Goal: Check status: Check status

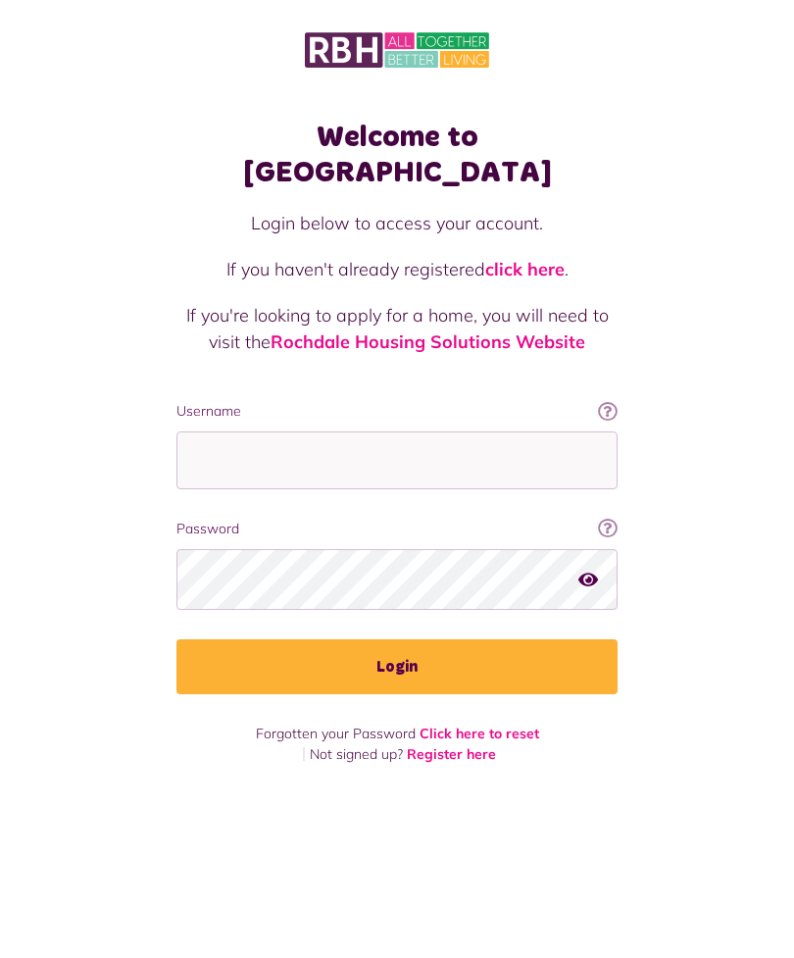
scroll to position [63, 0]
type input "**********"
click at [397, 639] on button "Login" at bounding box center [397, 666] width 441 height 55
click at [417, 639] on button "Login" at bounding box center [397, 666] width 441 height 55
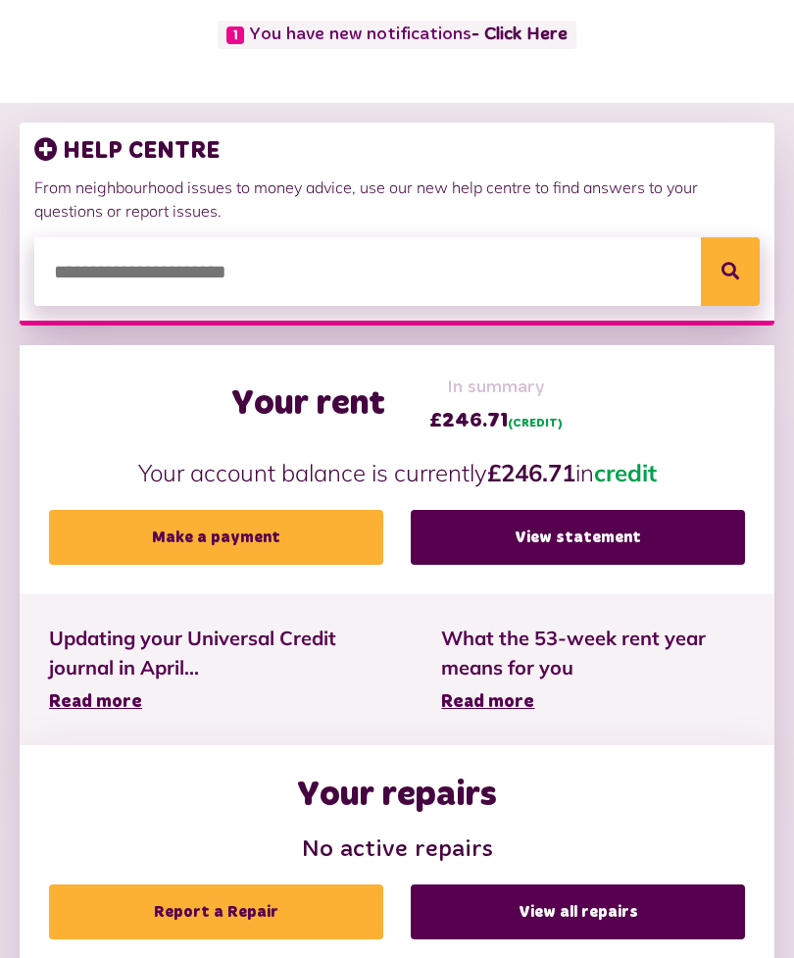
scroll to position [194, 0]
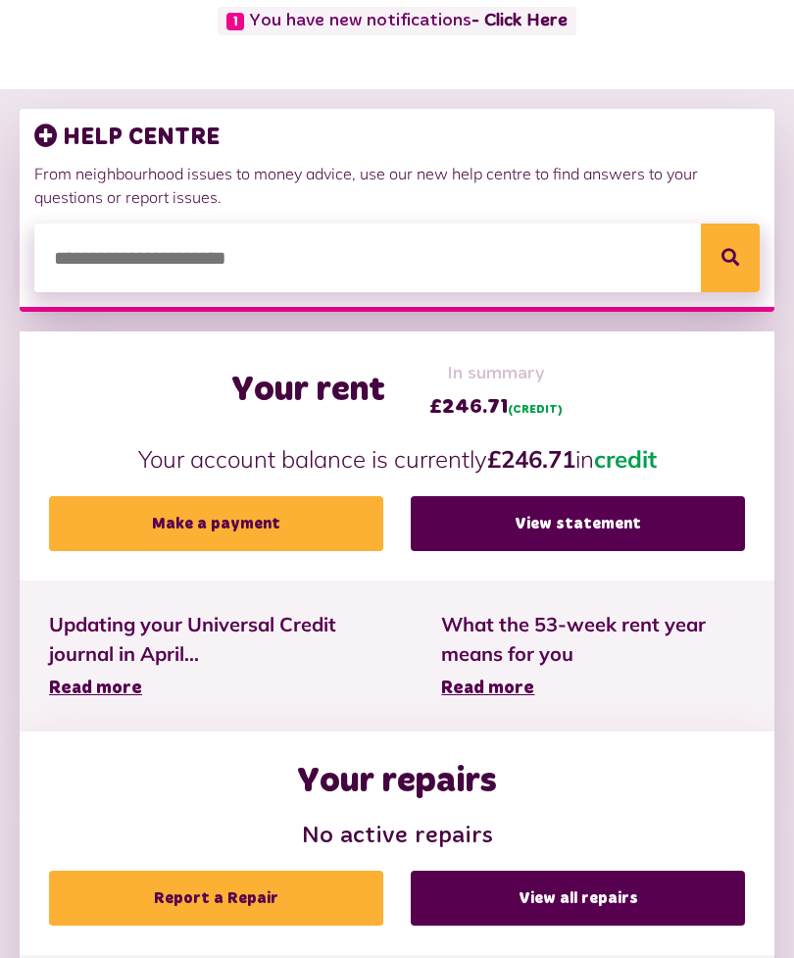
click at [547, 517] on link "View statement" at bounding box center [578, 524] width 334 height 55
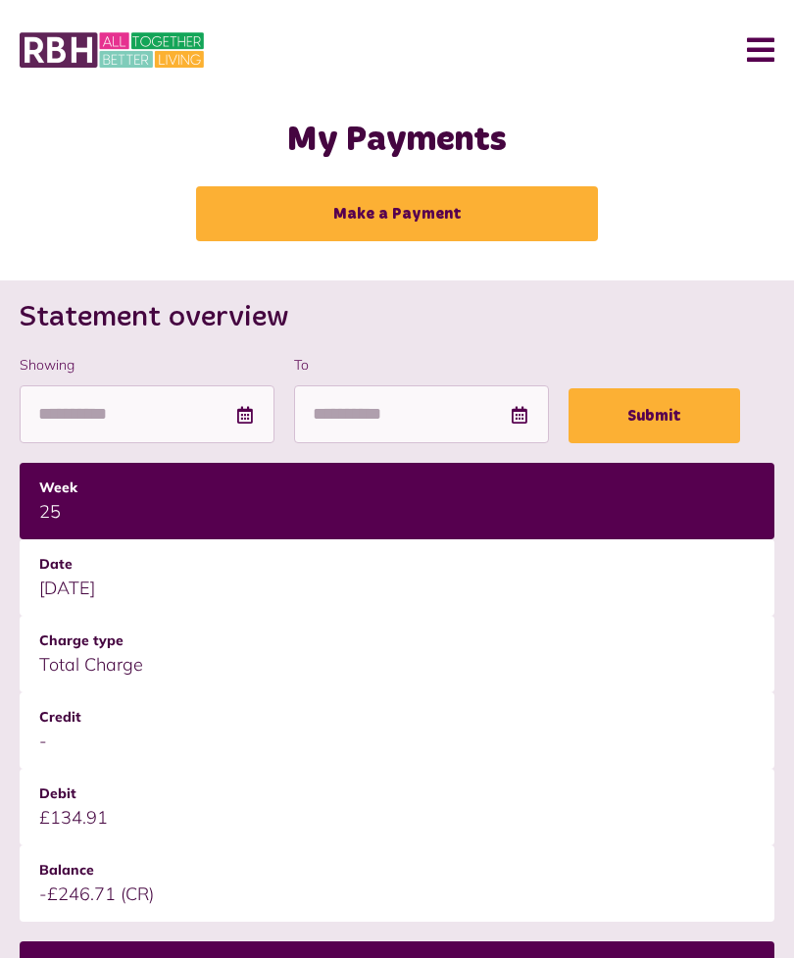
click at [769, 43] on button "Menu" at bounding box center [754, 50] width 42 height 61
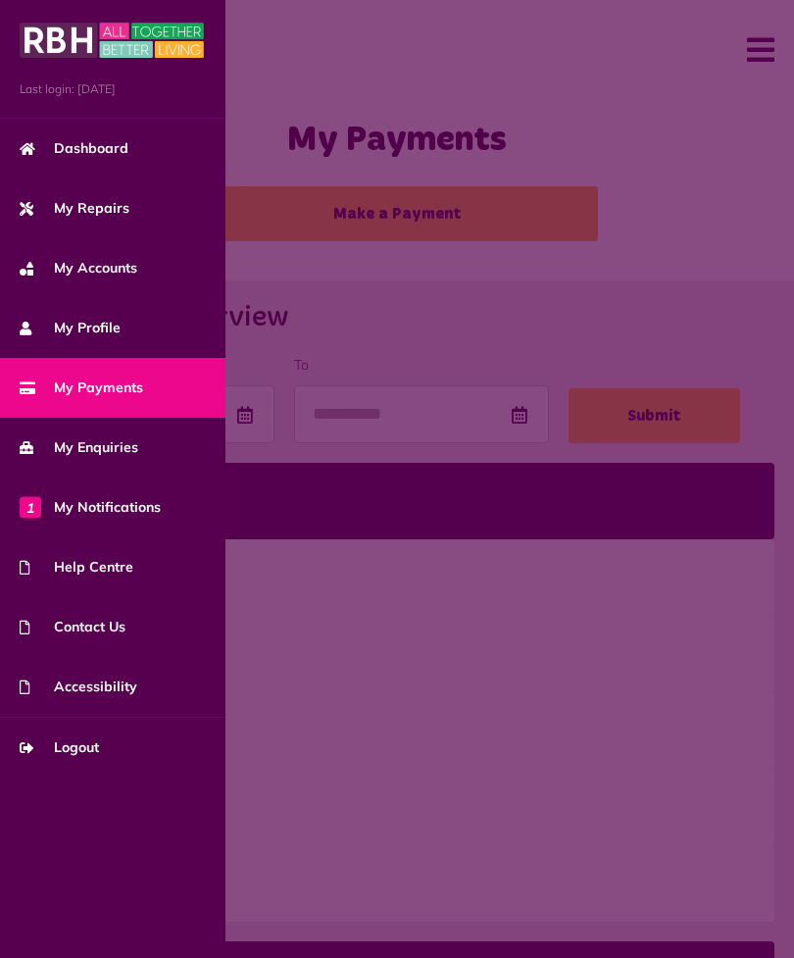
click at [125, 504] on span "1 My Notifications" at bounding box center [90, 507] width 141 height 21
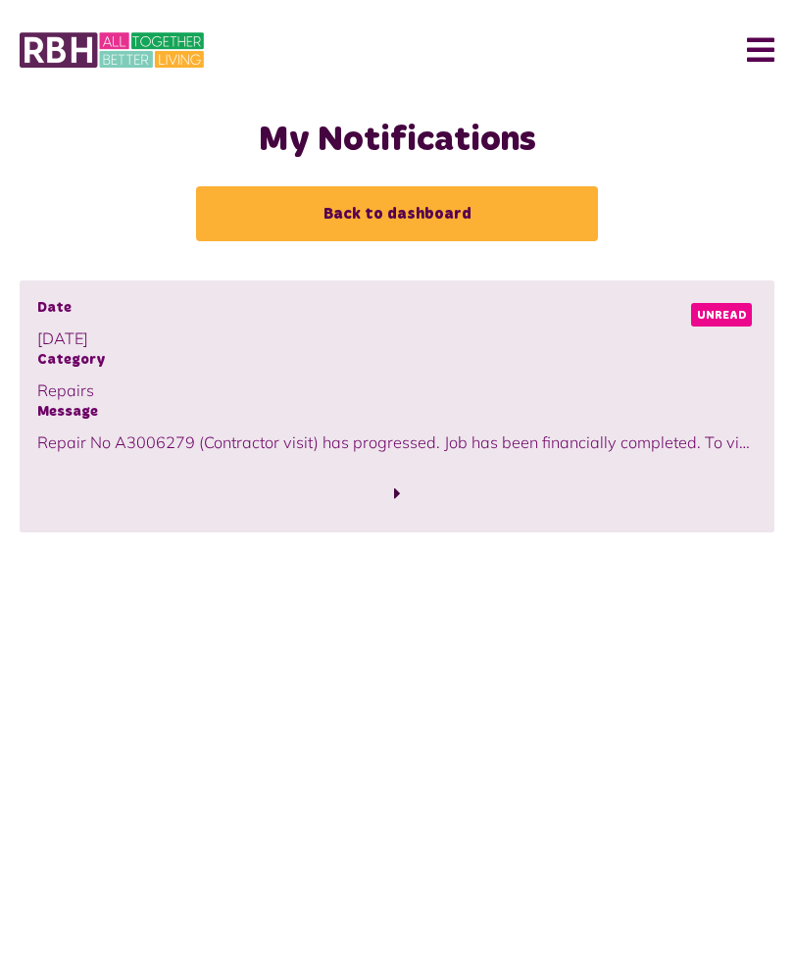
click at [734, 320] on span "Unread" at bounding box center [721, 315] width 61 height 24
click at [724, 314] on span "Unread" at bounding box center [721, 315] width 61 height 24
click at [409, 499] on span at bounding box center [397, 494] width 720 height 26
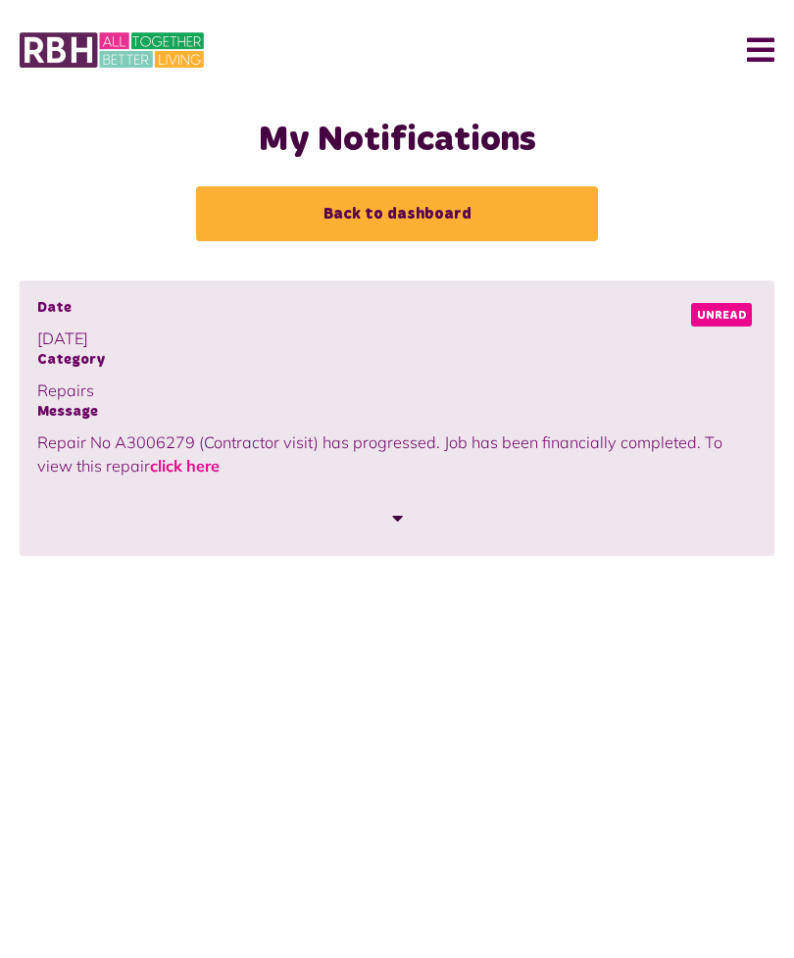
click at [156, 461] on link "click here" at bounding box center [185, 466] width 70 height 20
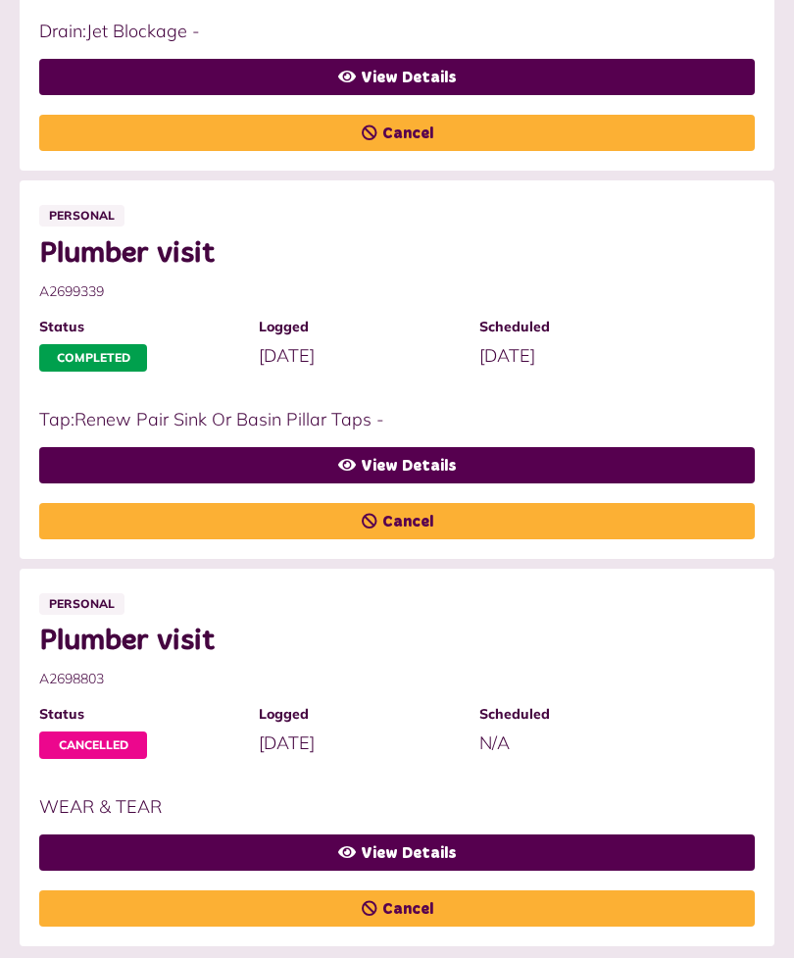
scroll to position [1919, 0]
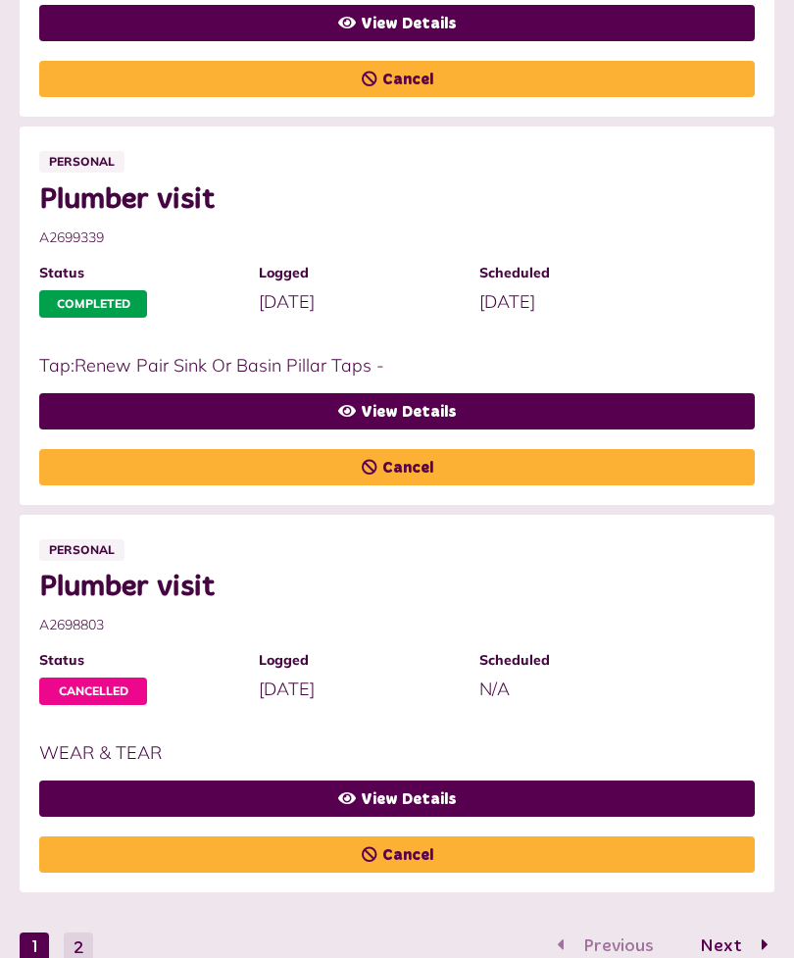
click at [86, 941] on button "2" at bounding box center [78, 947] width 29 height 29
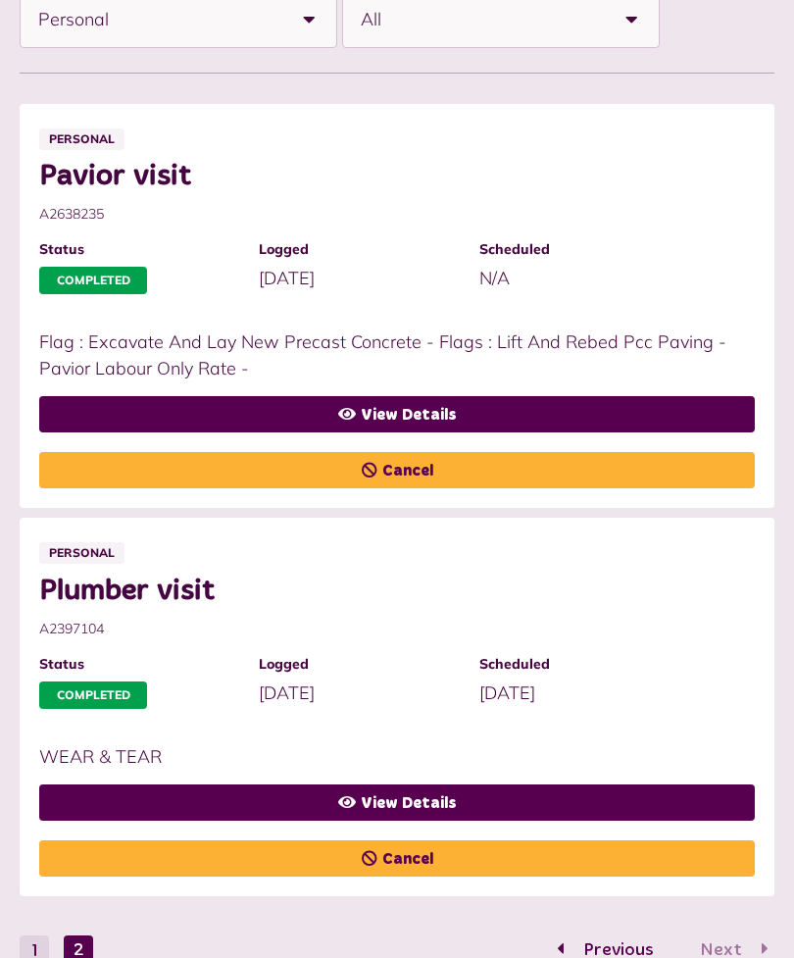
scroll to position [368, 0]
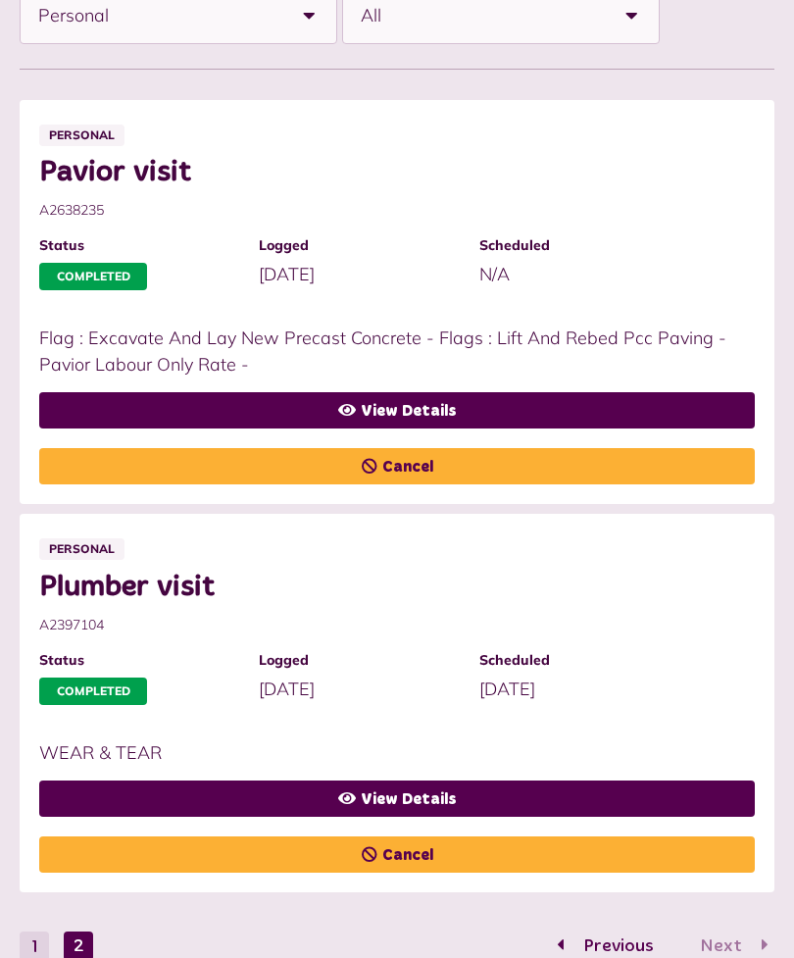
click at [46, 940] on button "1" at bounding box center [34, 946] width 29 height 29
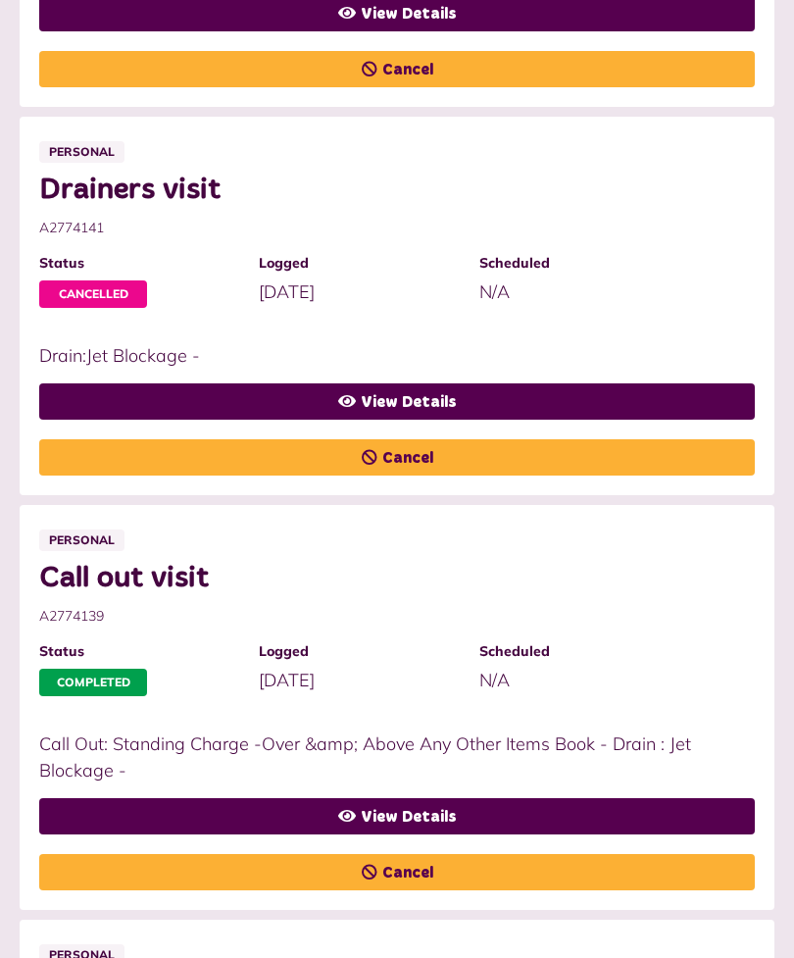
scroll to position [737, 0]
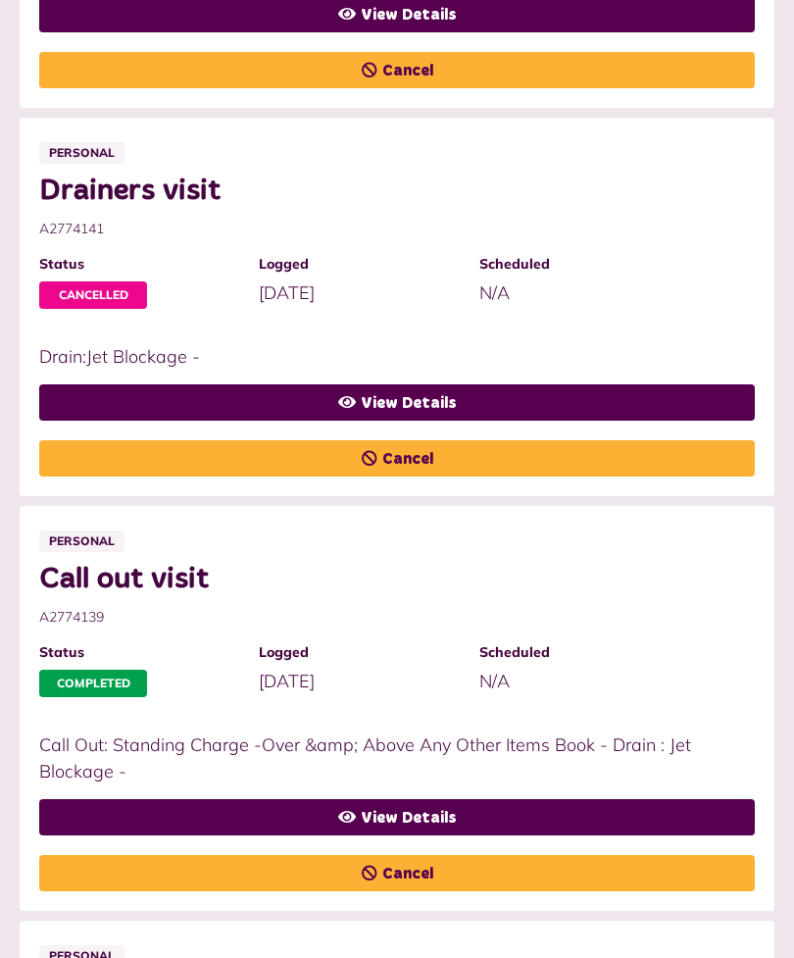
click at [472, 398] on link "View Details" at bounding box center [397, 402] width 716 height 36
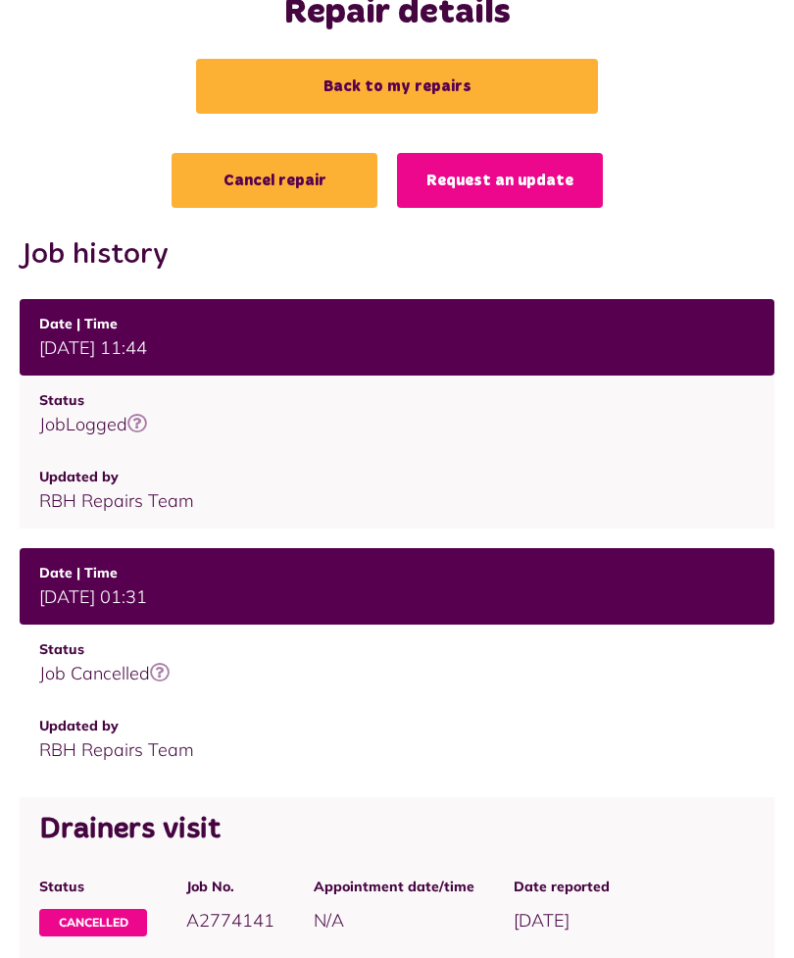
scroll to position [96, 0]
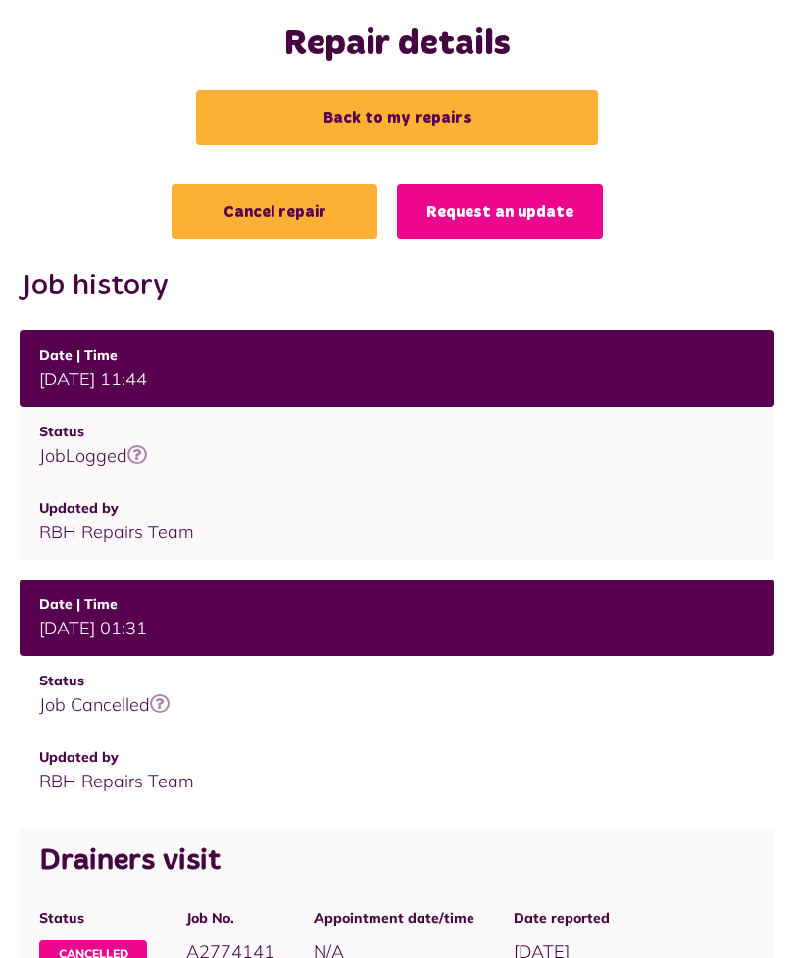
click at [435, 114] on link "Back to my repairs" at bounding box center [397, 117] width 402 height 55
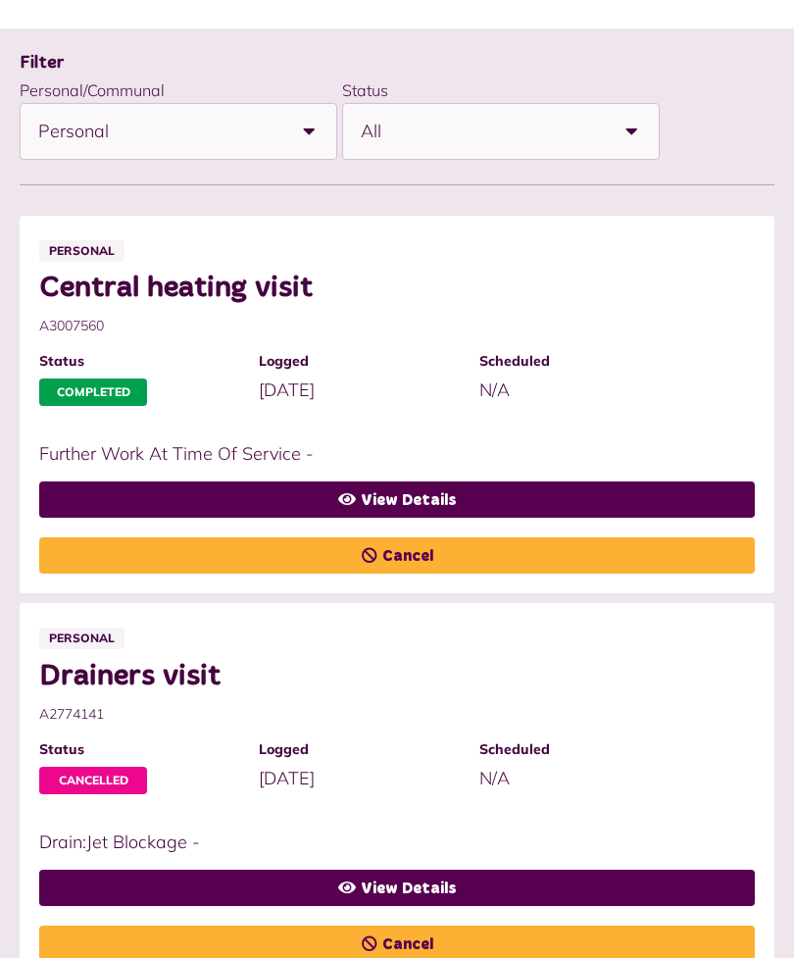
scroll to position [252, 0]
click at [490, 492] on link "View Details" at bounding box center [397, 500] width 716 height 36
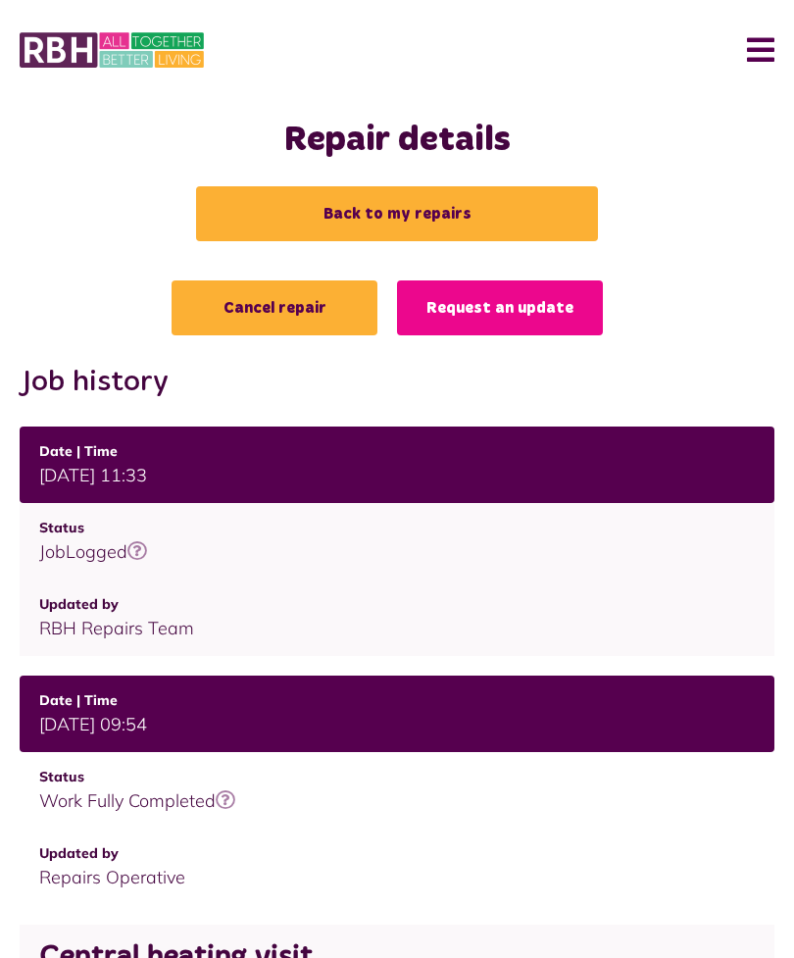
click at [432, 206] on link "Back to my repairs" at bounding box center [397, 213] width 402 height 55
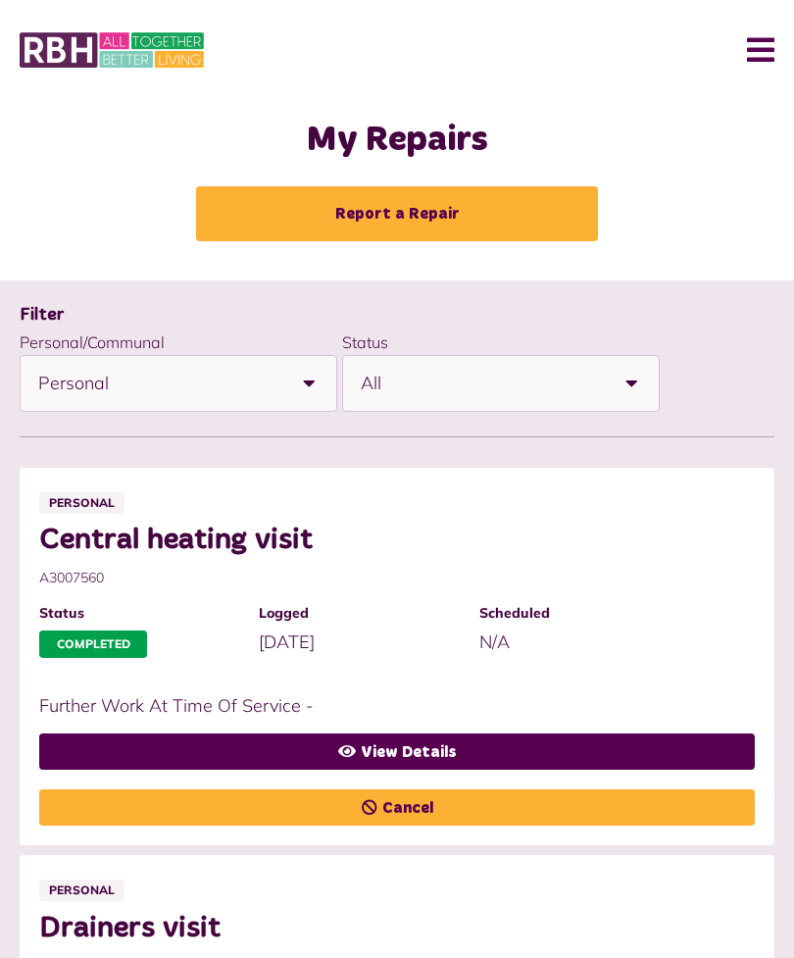
click at [772, 51] on button "Menu" at bounding box center [754, 50] width 42 height 61
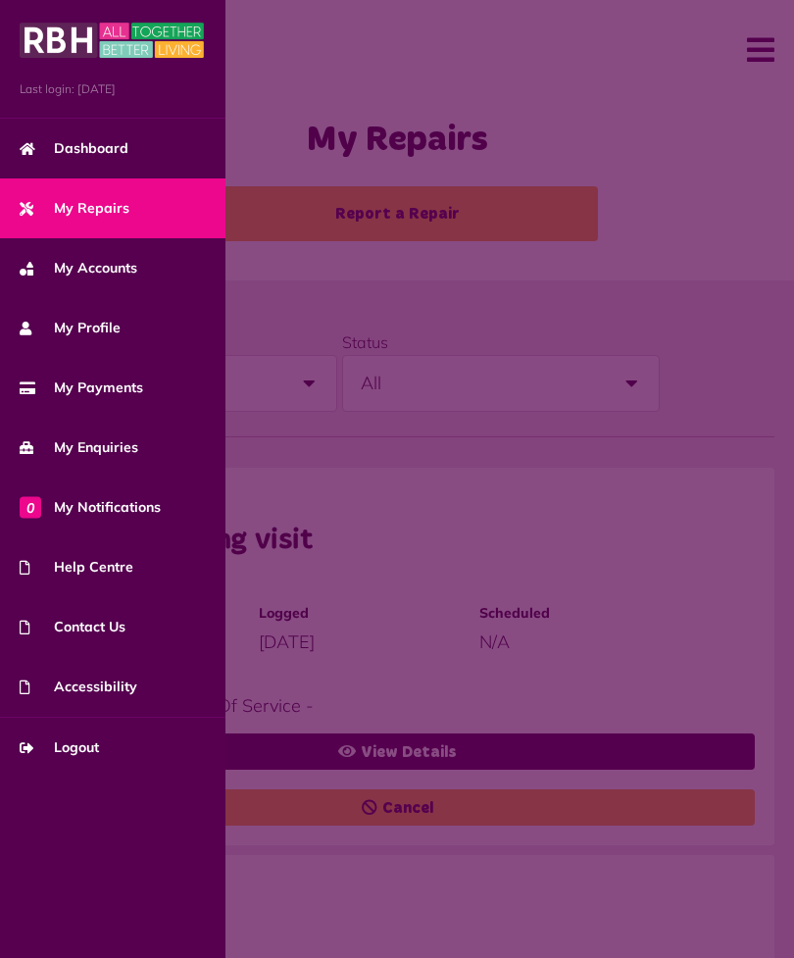
click at [116, 159] on link "Dashboard" at bounding box center [113, 149] width 226 height 60
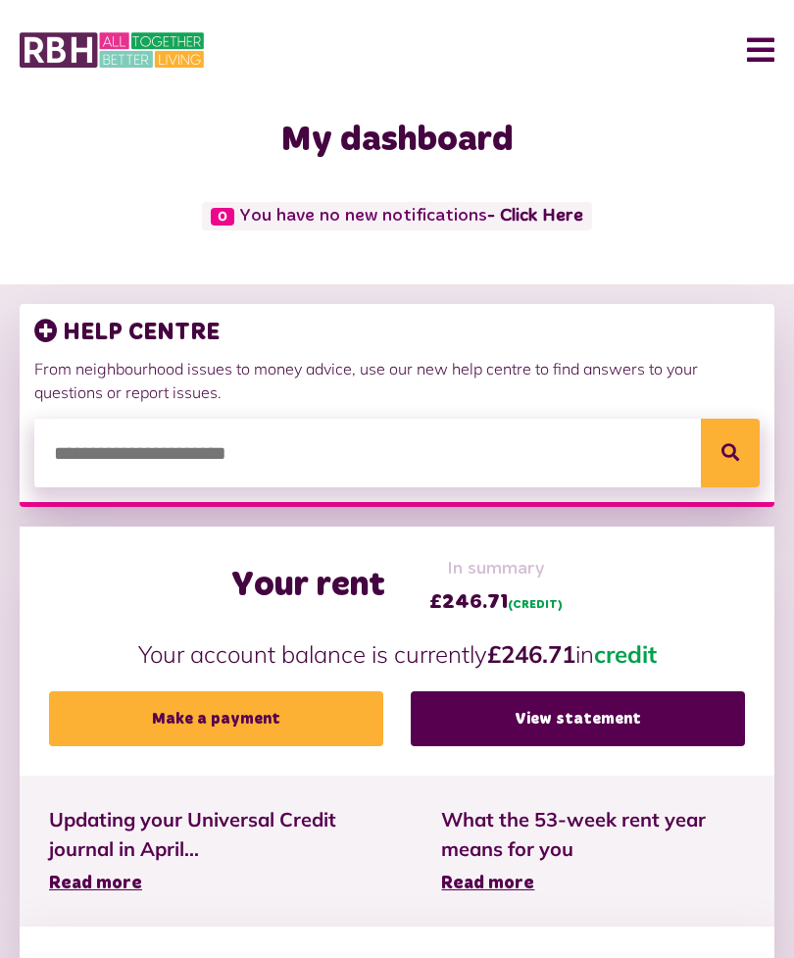
click at [763, 61] on button "Menu" at bounding box center [754, 50] width 42 height 61
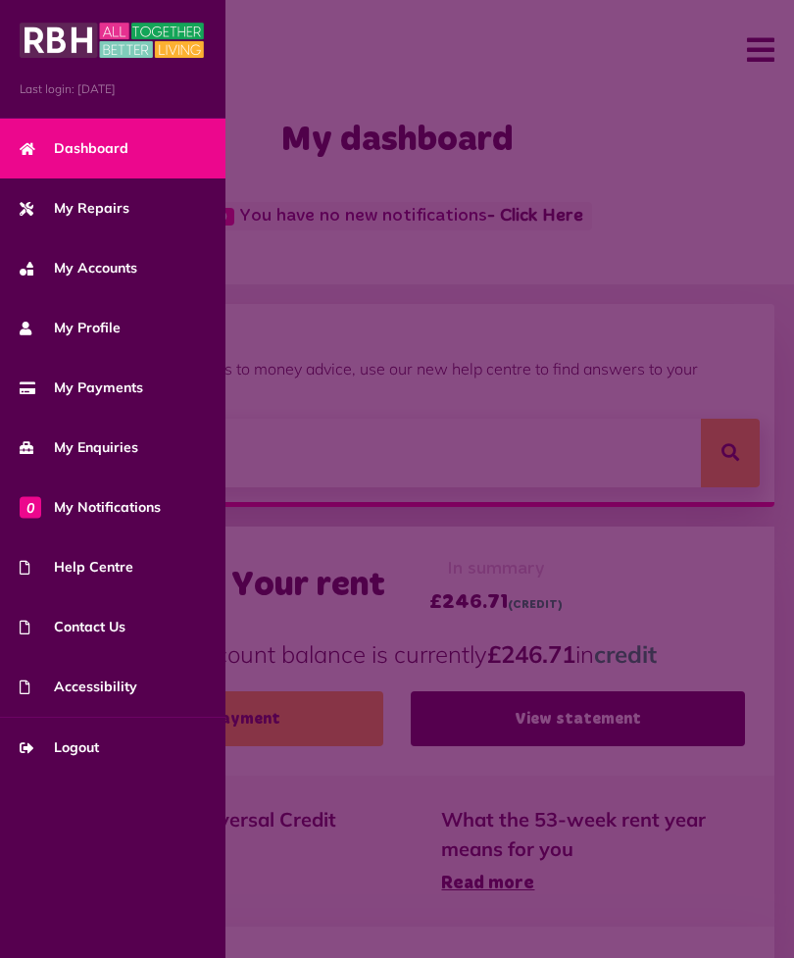
click at [88, 746] on span "Logout" at bounding box center [59, 747] width 79 height 21
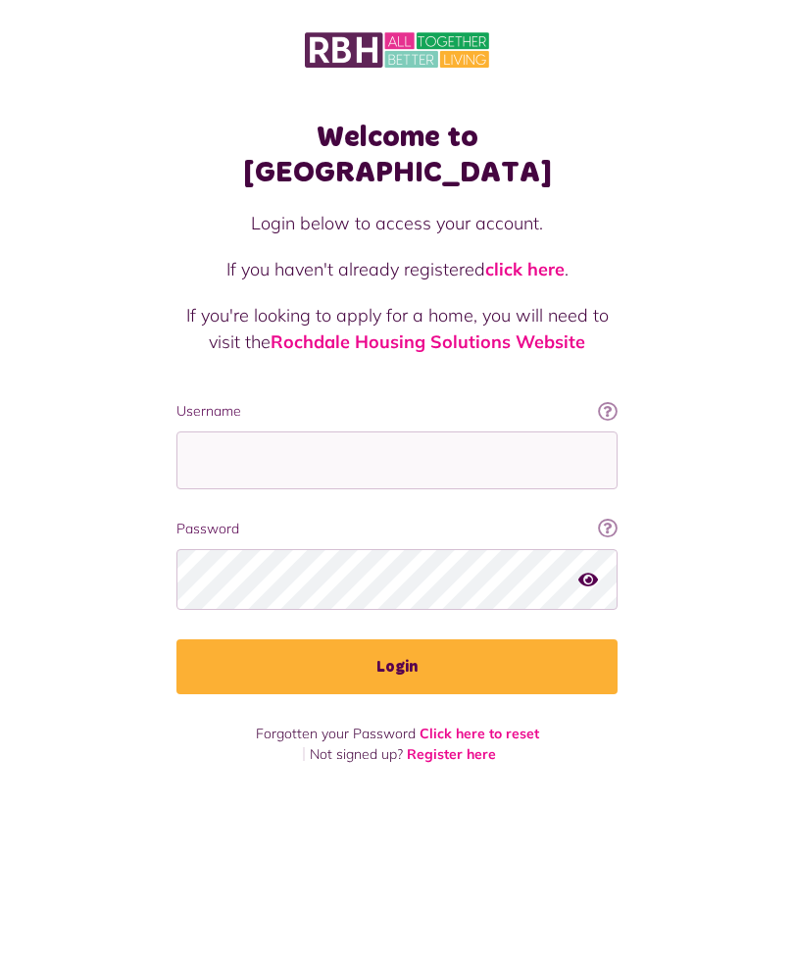
click at [661, 239] on div "Welcome to [GEOGRAPHIC_DATA] Login below to access your account. If you haven't…" at bounding box center [397, 397] width 794 height 794
